Goal: Transaction & Acquisition: Purchase product/service

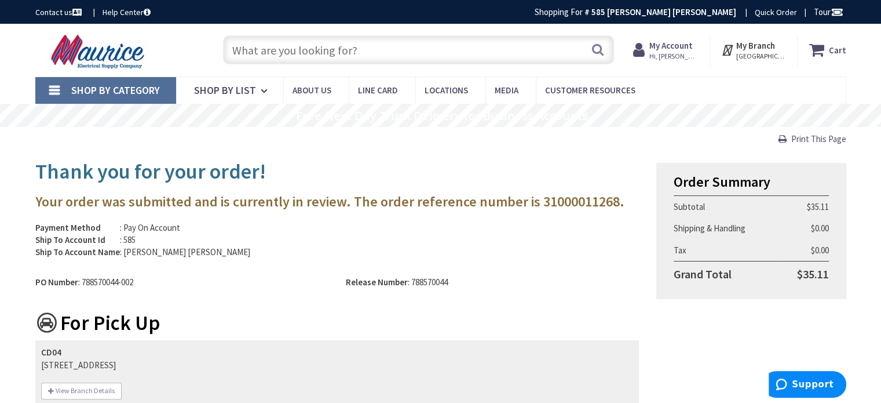
click at [348, 46] on input "text" at bounding box center [418, 49] width 391 height 29
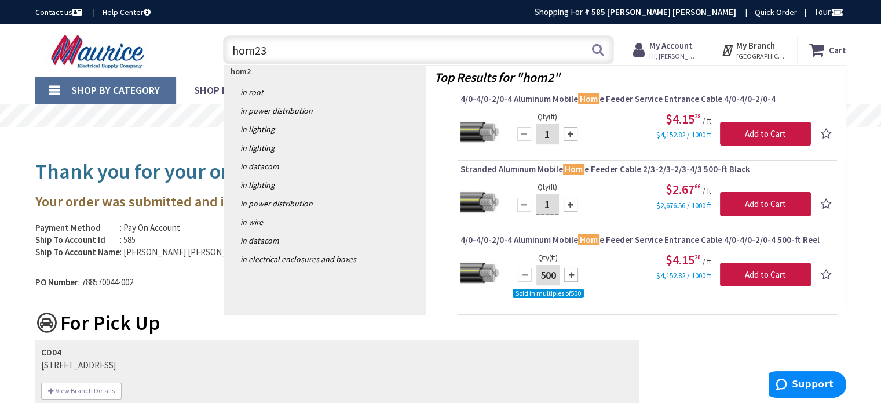
type input "hom235"
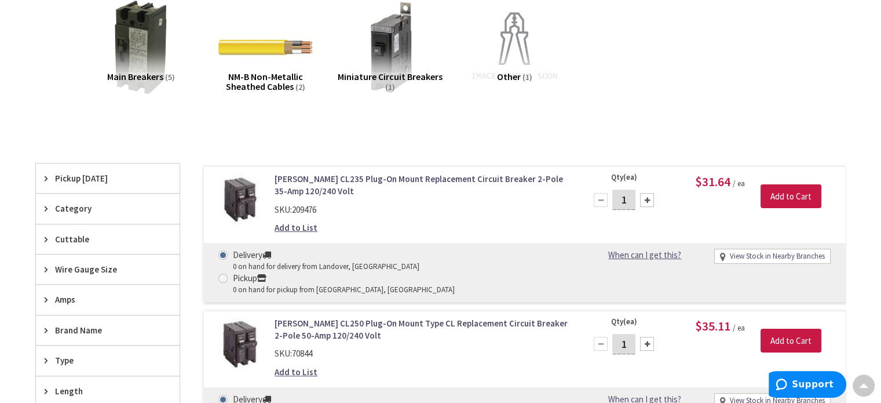
scroll to position [174, 0]
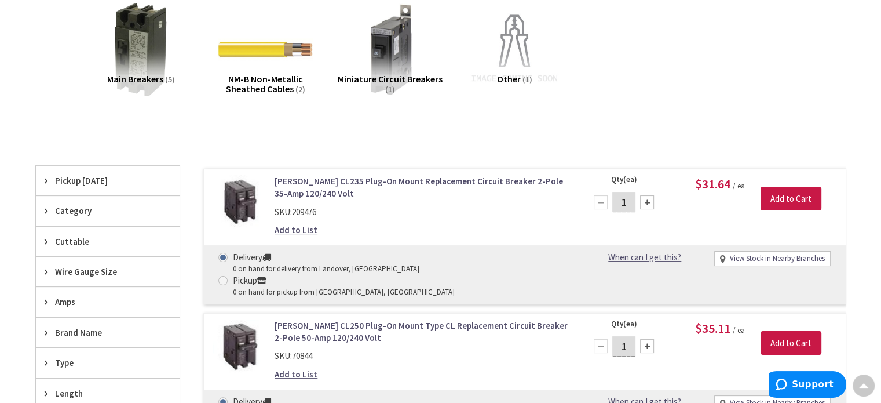
click at [449, 182] on link "[PERSON_NAME] CL235 Plug-On Mount Replacement Circuit Breaker 2-Pole 35-Amp 120…" at bounding box center [422, 187] width 295 height 25
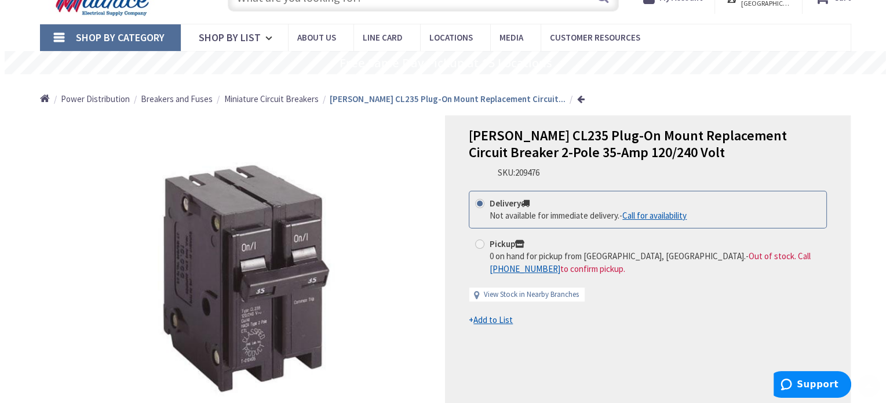
scroll to position [116, 0]
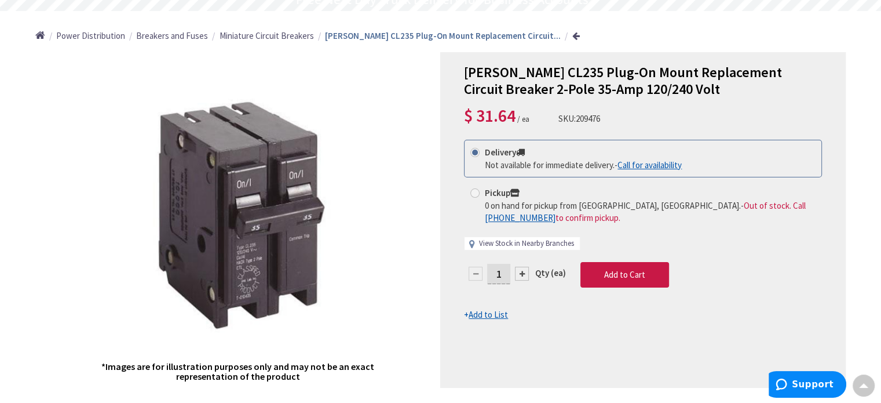
click at [537, 238] on link "View Stock in Nearby Branches" at bounding box center [526, 243] width 95 height 11
click at [488, 238] on link "View Stock in Nearby Branches" at bounding box center [526, 243] width 95 height 11
select select "data-availability"
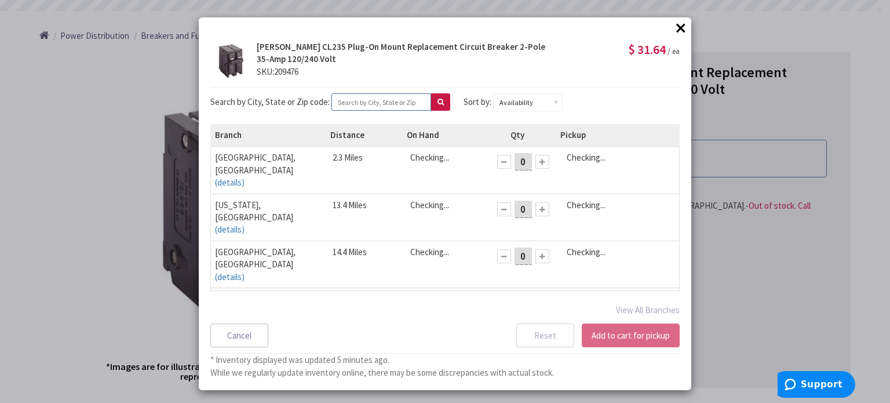
drag, startPoint x: 371, startPoint y: 94, endPoint x: 371, endPoint y: 75, distance: 19.7
click at [372, 87] on div "× Eaton CL235 Plug-On Mount Replacement Circuit Breaker 2-Pole 35-Amp 120/240 V…" at bounding box center [445, 203] width 492 height 372
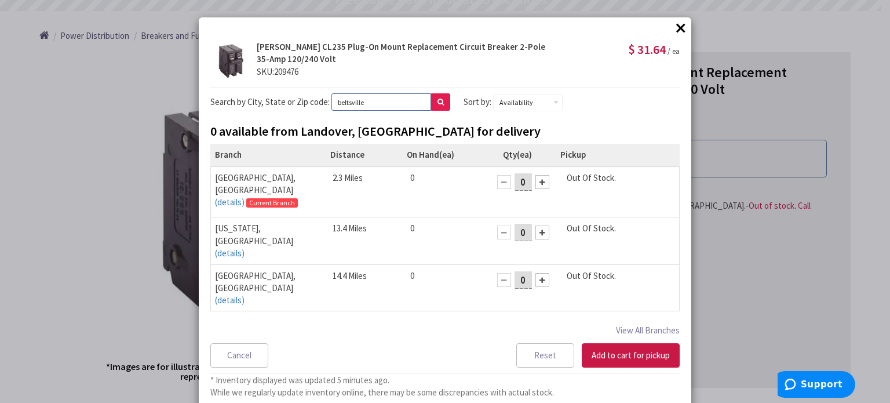
type input "beltsville"
click at [431, 97] on button at bounding box center [440, 101] width 19 height 17
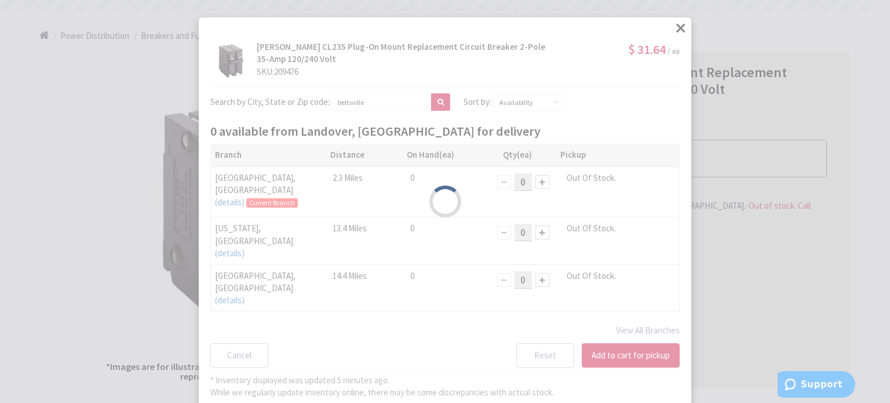
select select "data-availability"
